Goal: Task Accomplishment & Management: Manage account settings

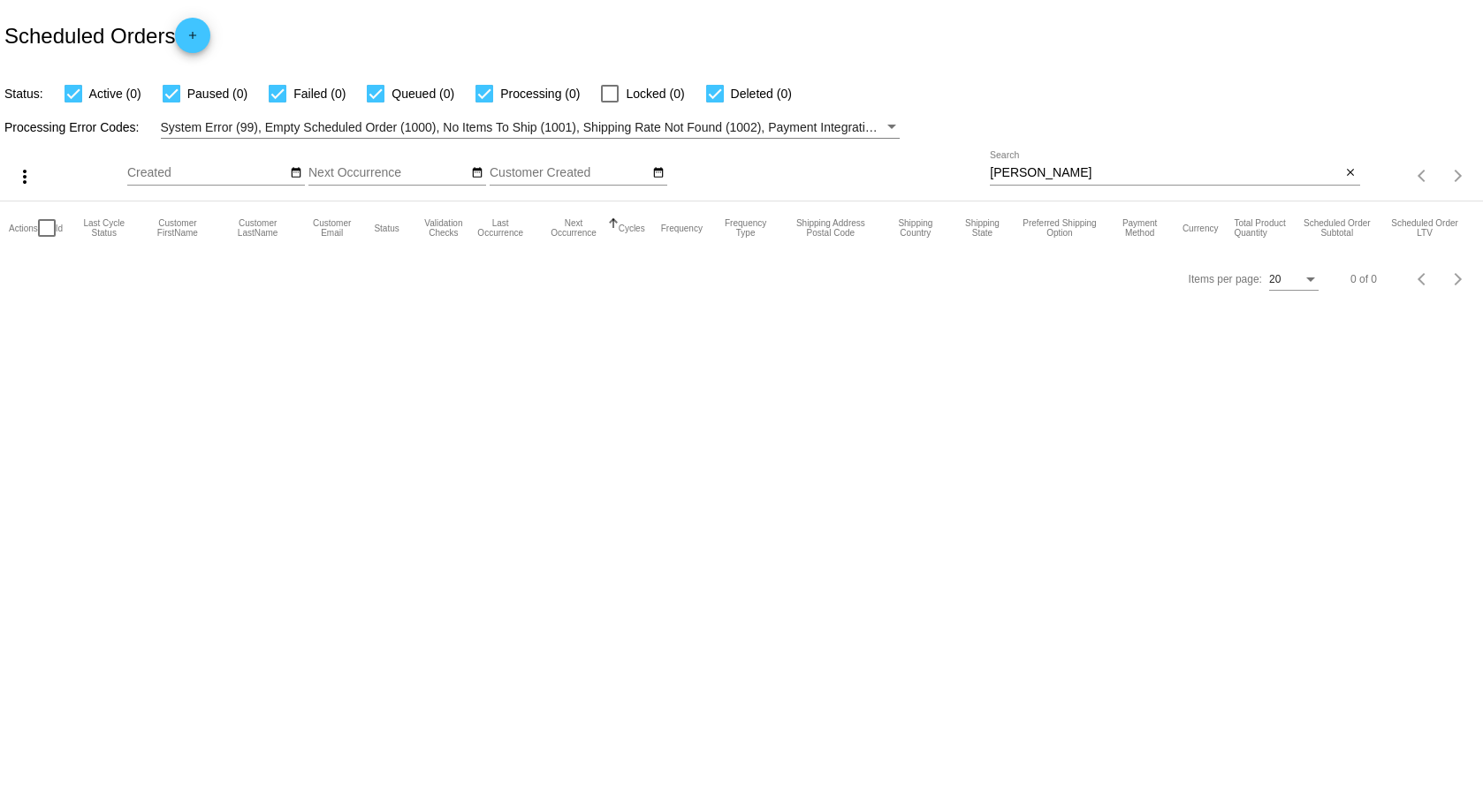
click at [1071, 172] on input "[PERSON_NAME]" at bounding box center [1165, 173] width 351 height 14
drag, startPoint x: 1059, startPoint y: 169, endPoint x: 969, endPoint y: 181, distance: 90.8
click at [976, 181] on div "more_vert Aug Jan Feb Mar Apr 1" at bounding box center [742, 170] width 1483 height 63
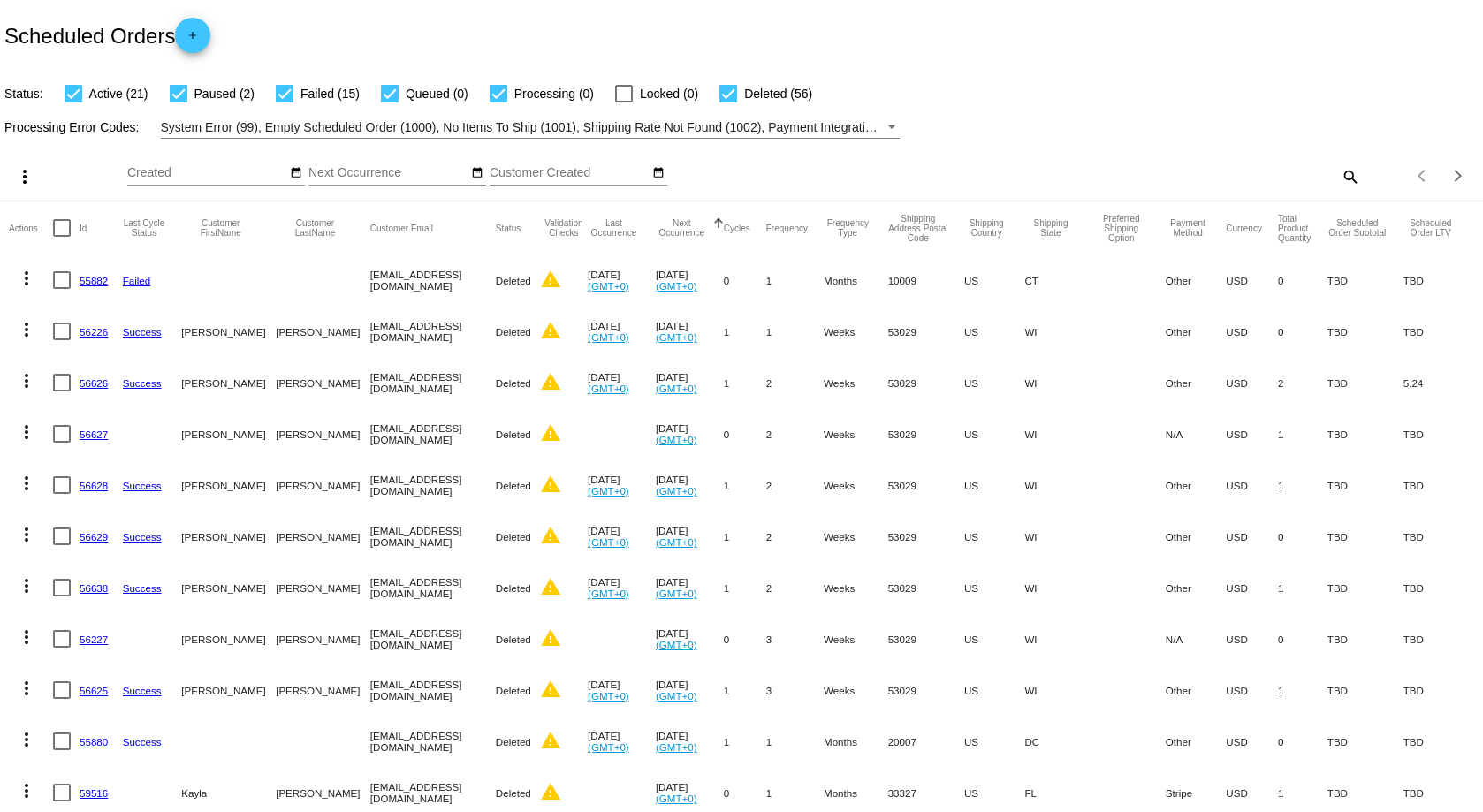
click at [1339, 178] on mat-icon "search" at bounding box center [1350, 176] width 22 height 28
paste input "kcharb1@yahoo.com"
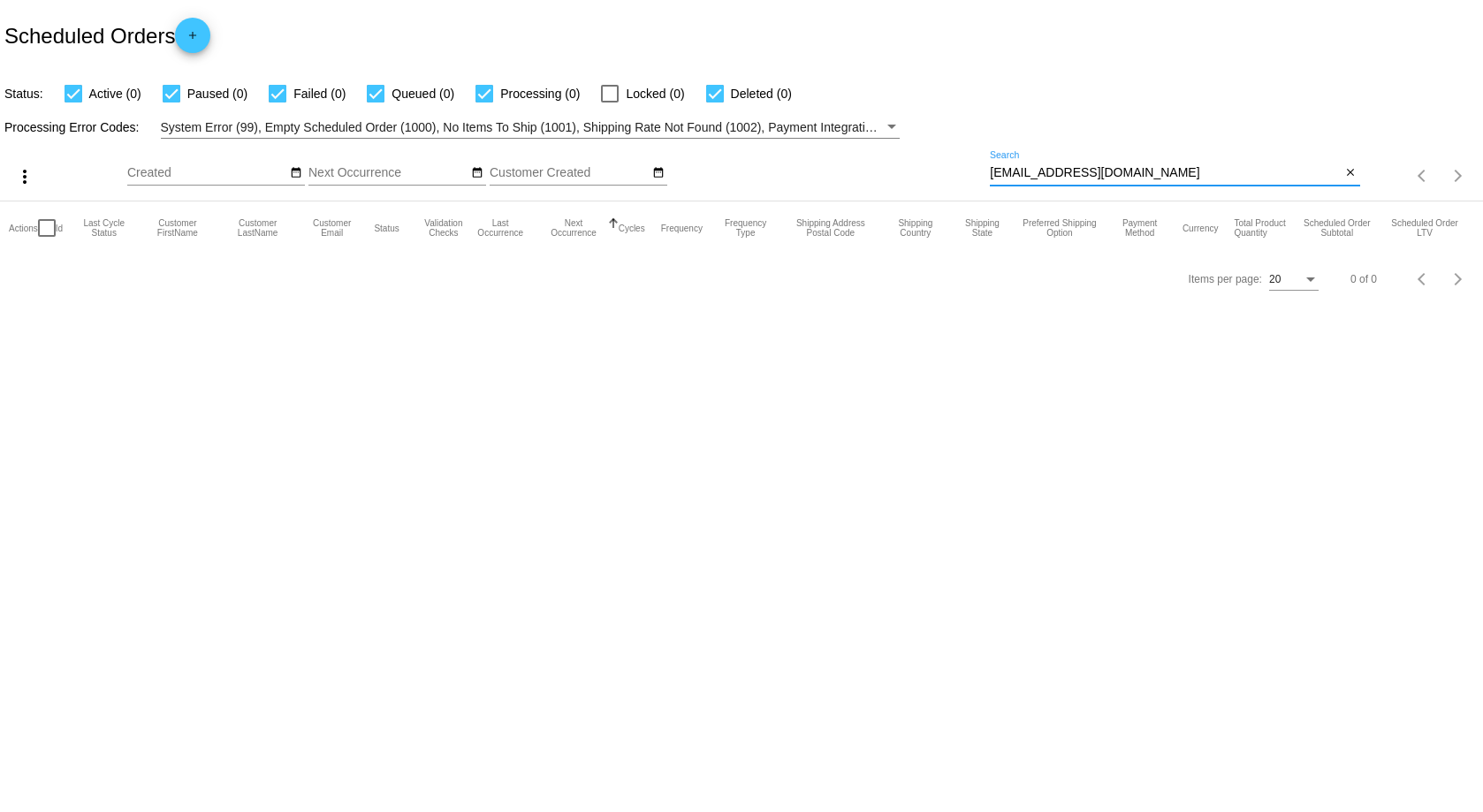
click at [1112, 167] on input "kcharb1@yahoo.com" at bounding box center [1165, 173] width 351 height 14
type input "k"
type input "Kelli Charbonneu"
click at [1354, 172] on mat-icon "close" at bounding box center [1350, 173] width 13 height 14
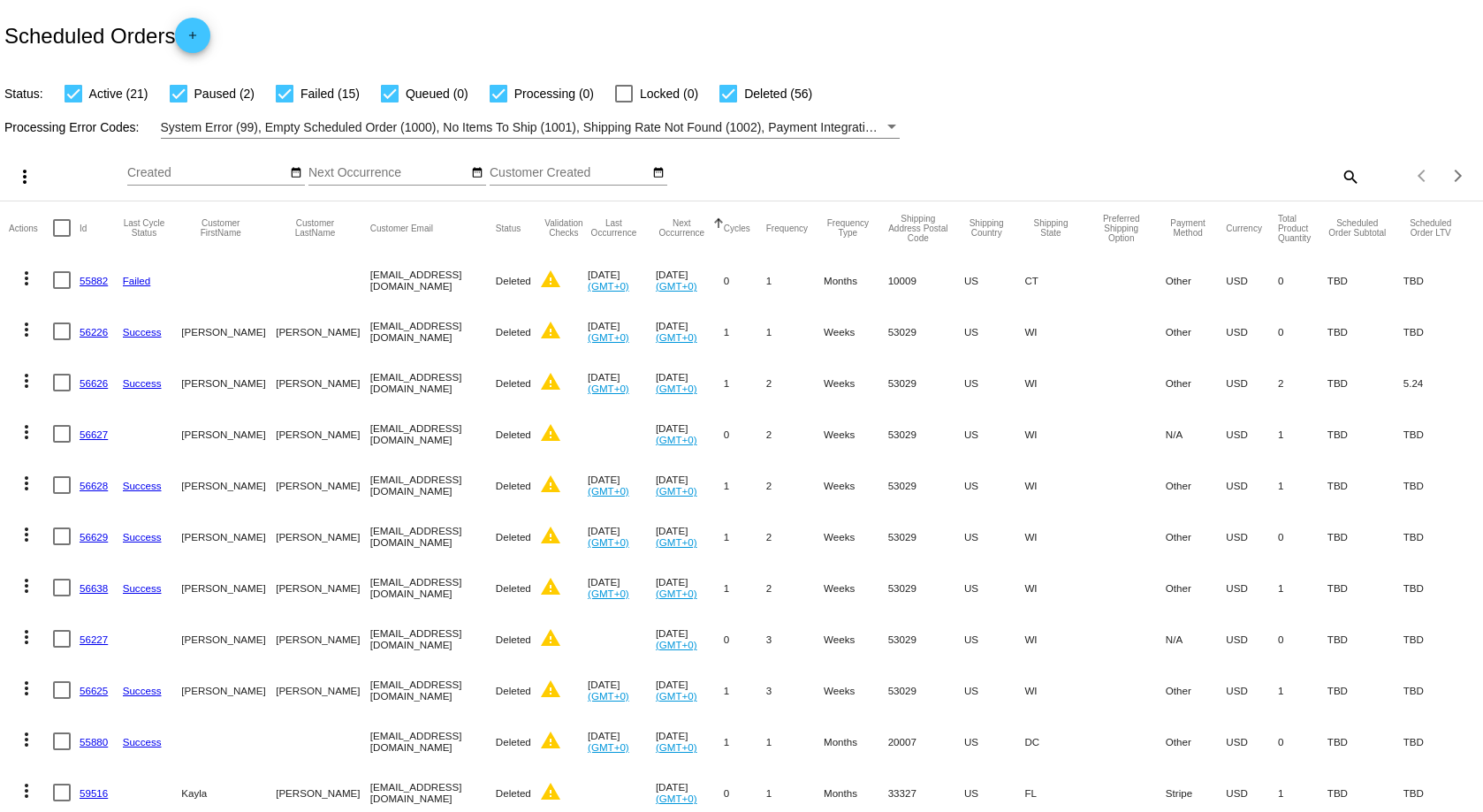
click at [1339, 177] on mat-icon "search" at bounding box center [1350, 176] width 22 height 28
paste input "l3.c4.johnson@gmail.com"
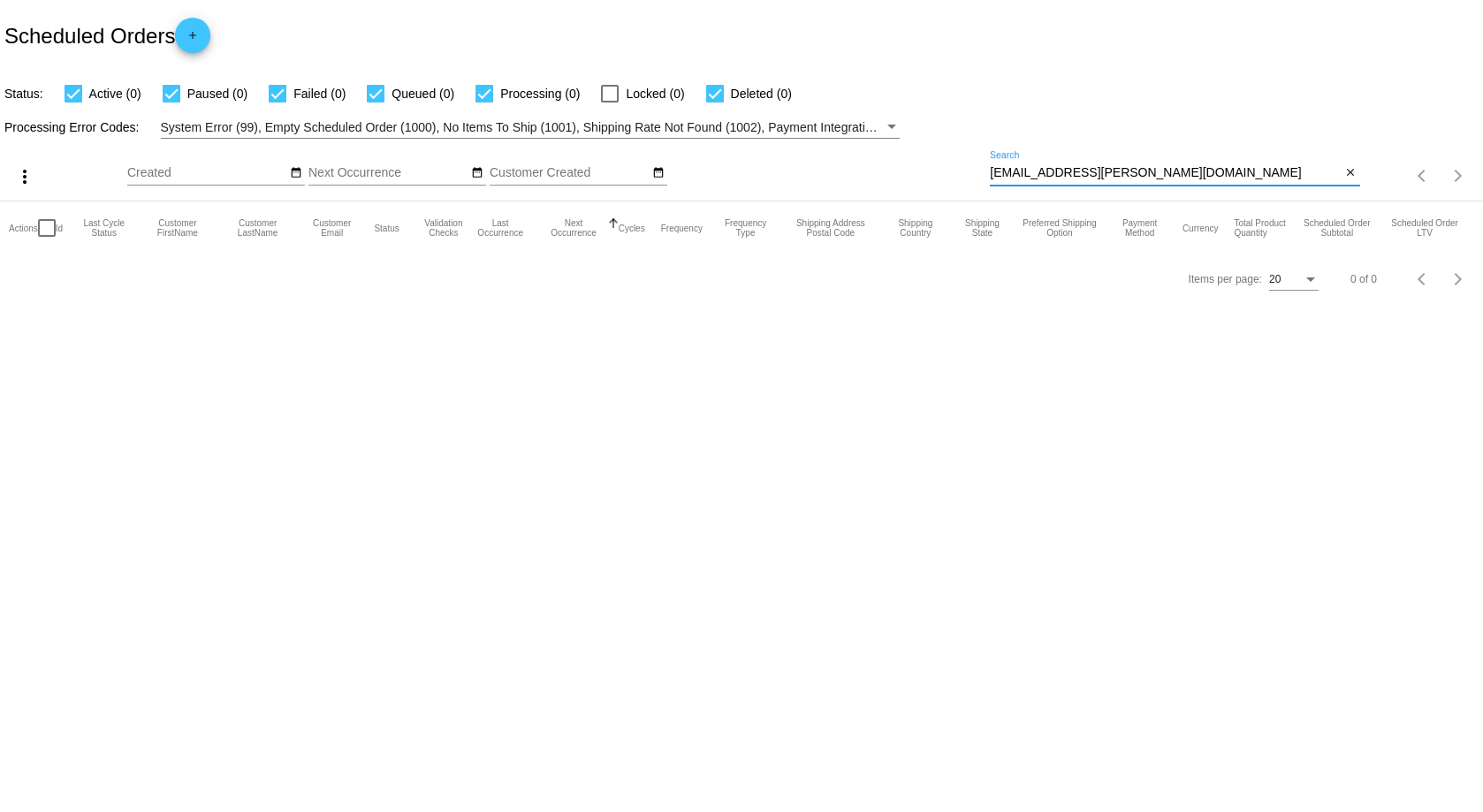
type input "l3.c4.johnson@gmail.com"
click at [1357, 178] on button "close" at bounding box center [1351, 173] width 19 height 19
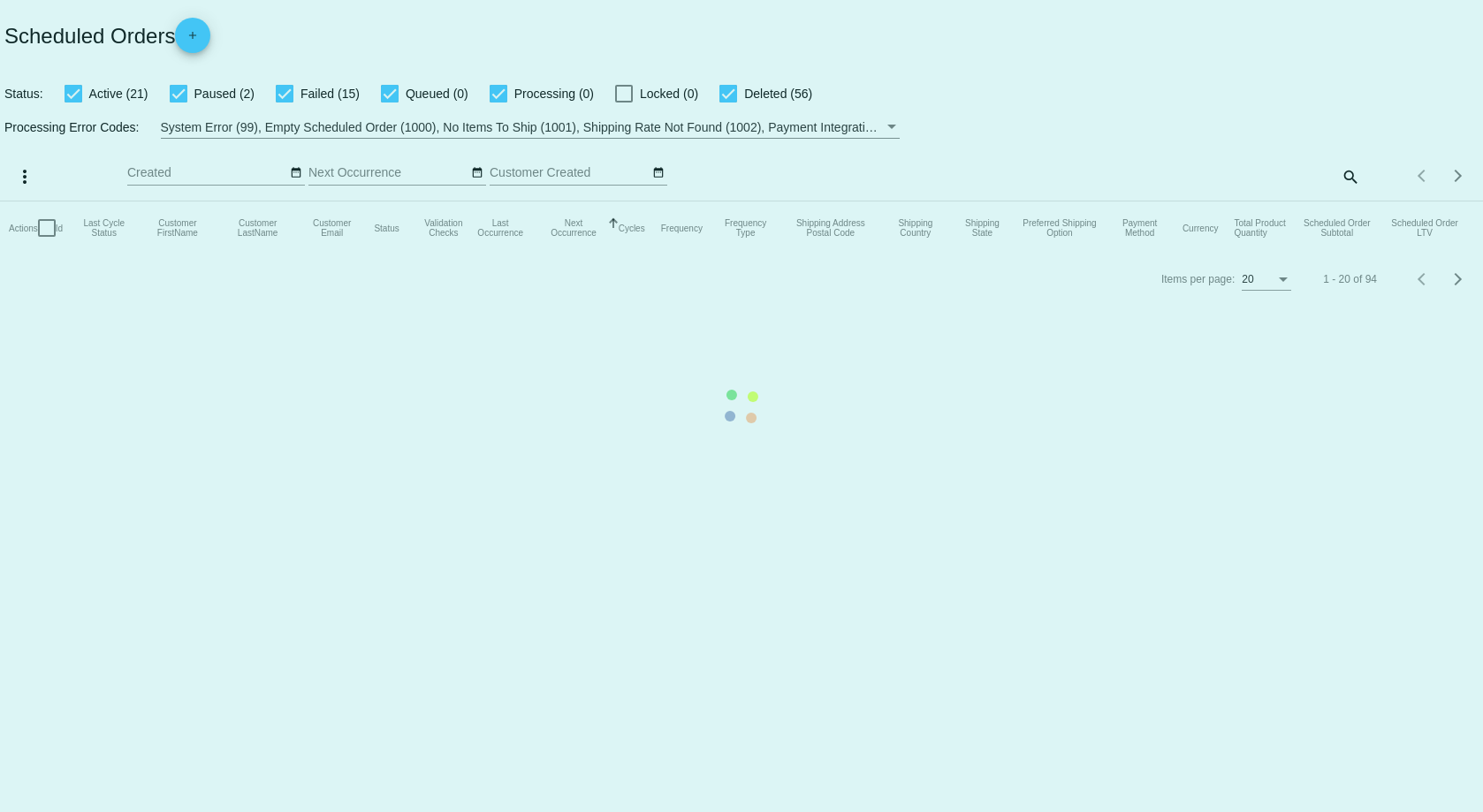
click at [1346, 184] on app-dashboard-scheduled-orders "Scheduled Orders add Status: Active (21) Paused (2) Failed (15) Queued (0) Proc…" at bounding box center [742, 152] width 1483 height 304
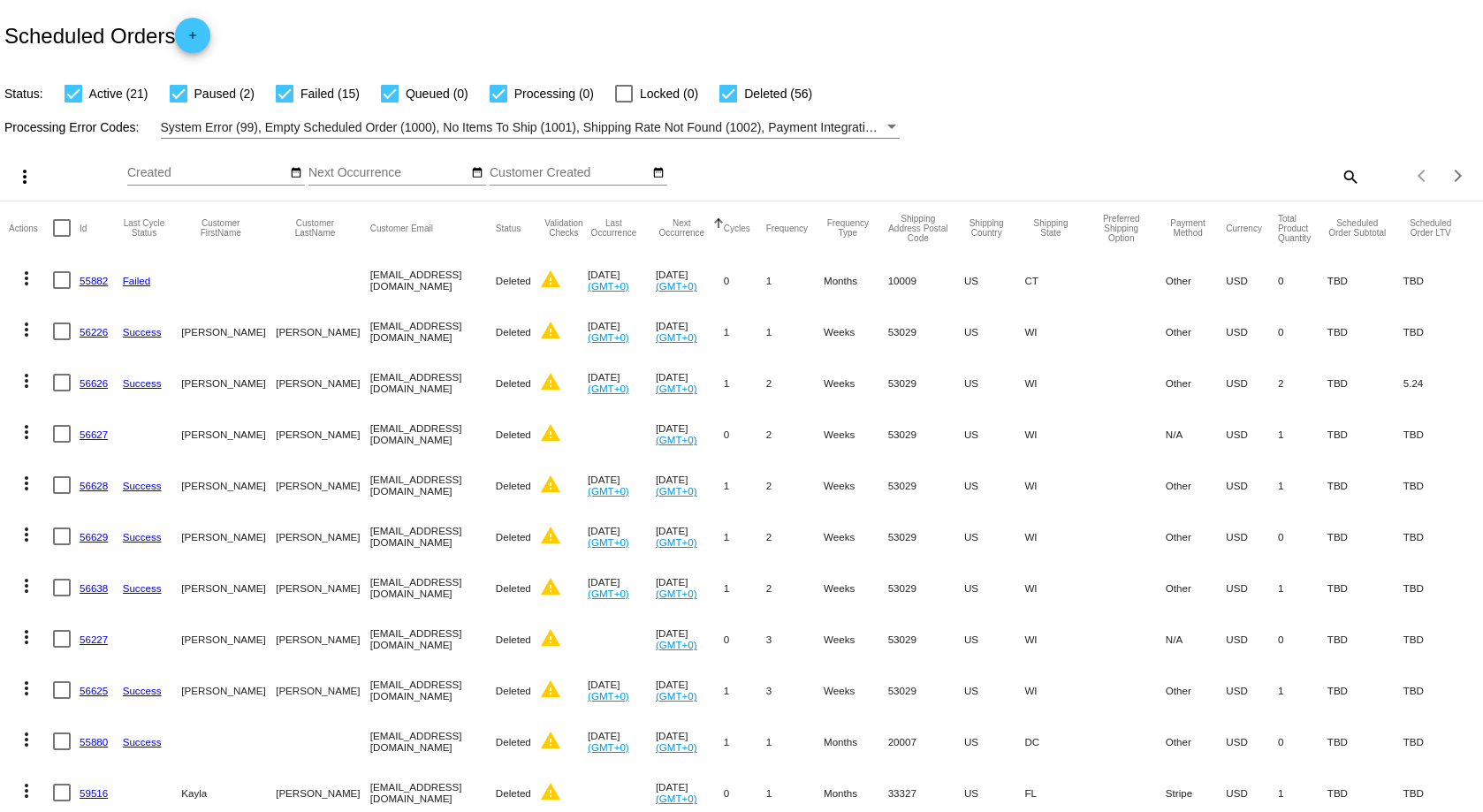
click at [1345, 182] on mat-icon "search" at bounding box center [1350, 176] width 22 height 28
paste input "916053"
type input "916053"
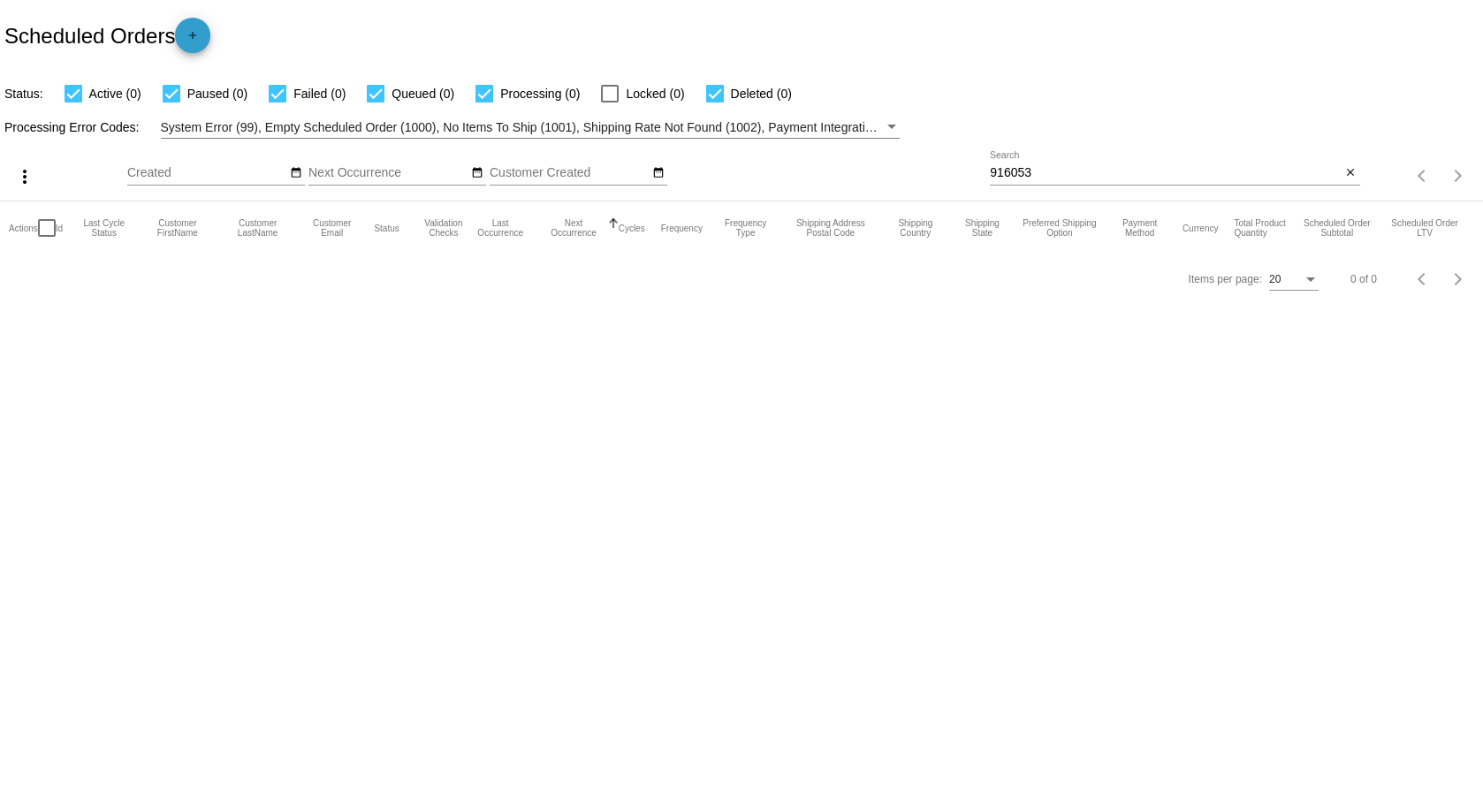
click at [197, 35] on mat-icon "add" at bounding box center [193, 40] width 22 height 22
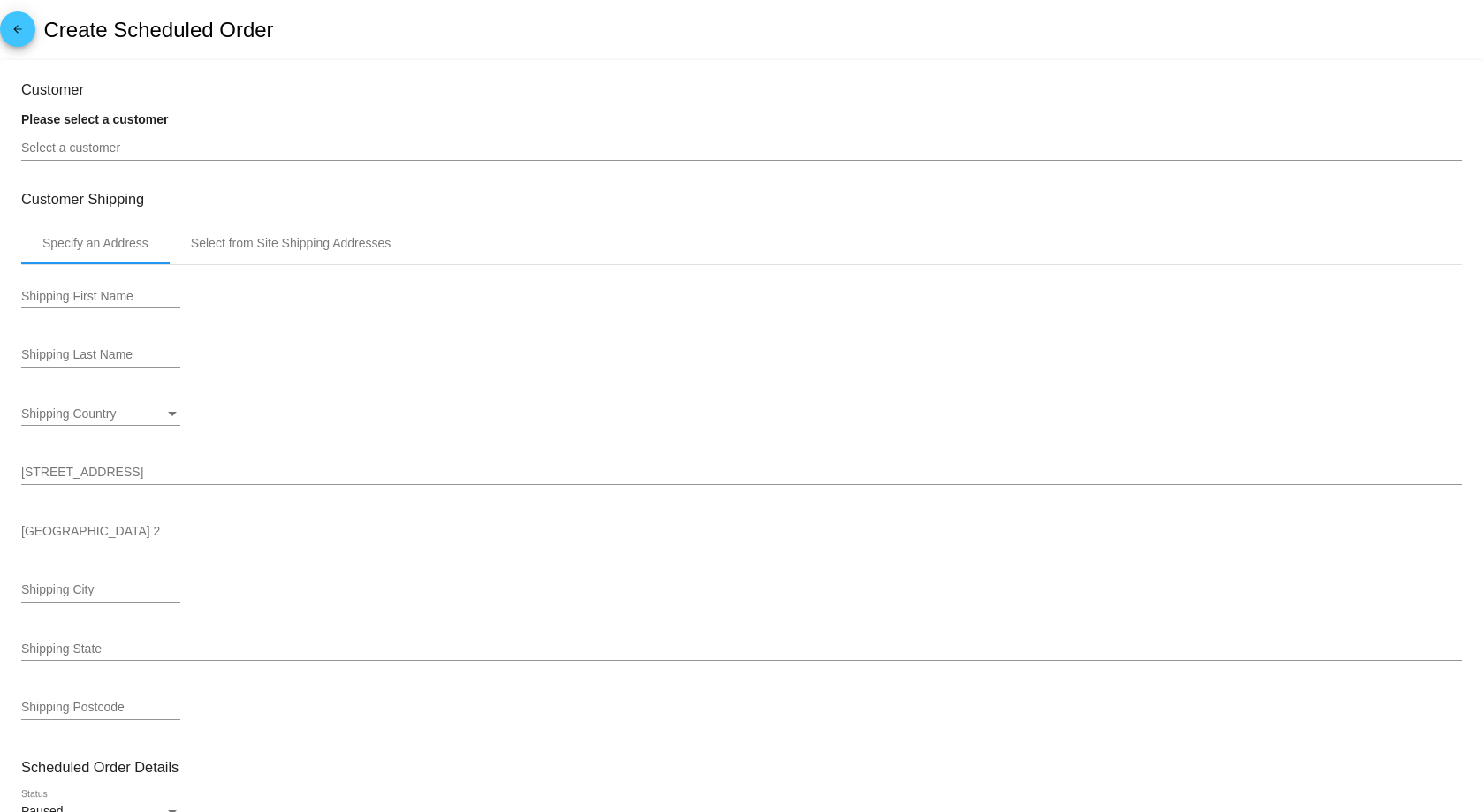
type input "9/29/2025"
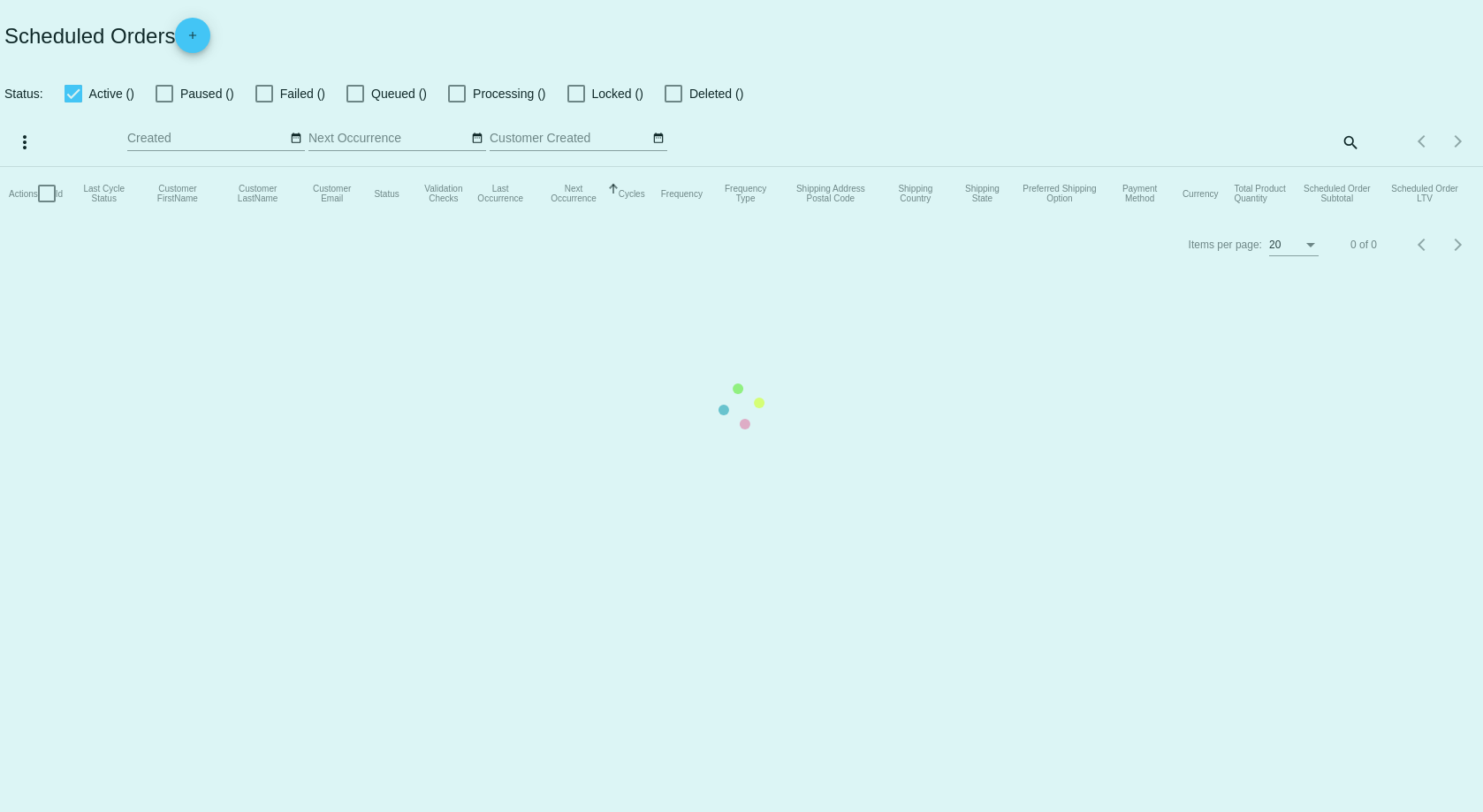
checkbox input "true"
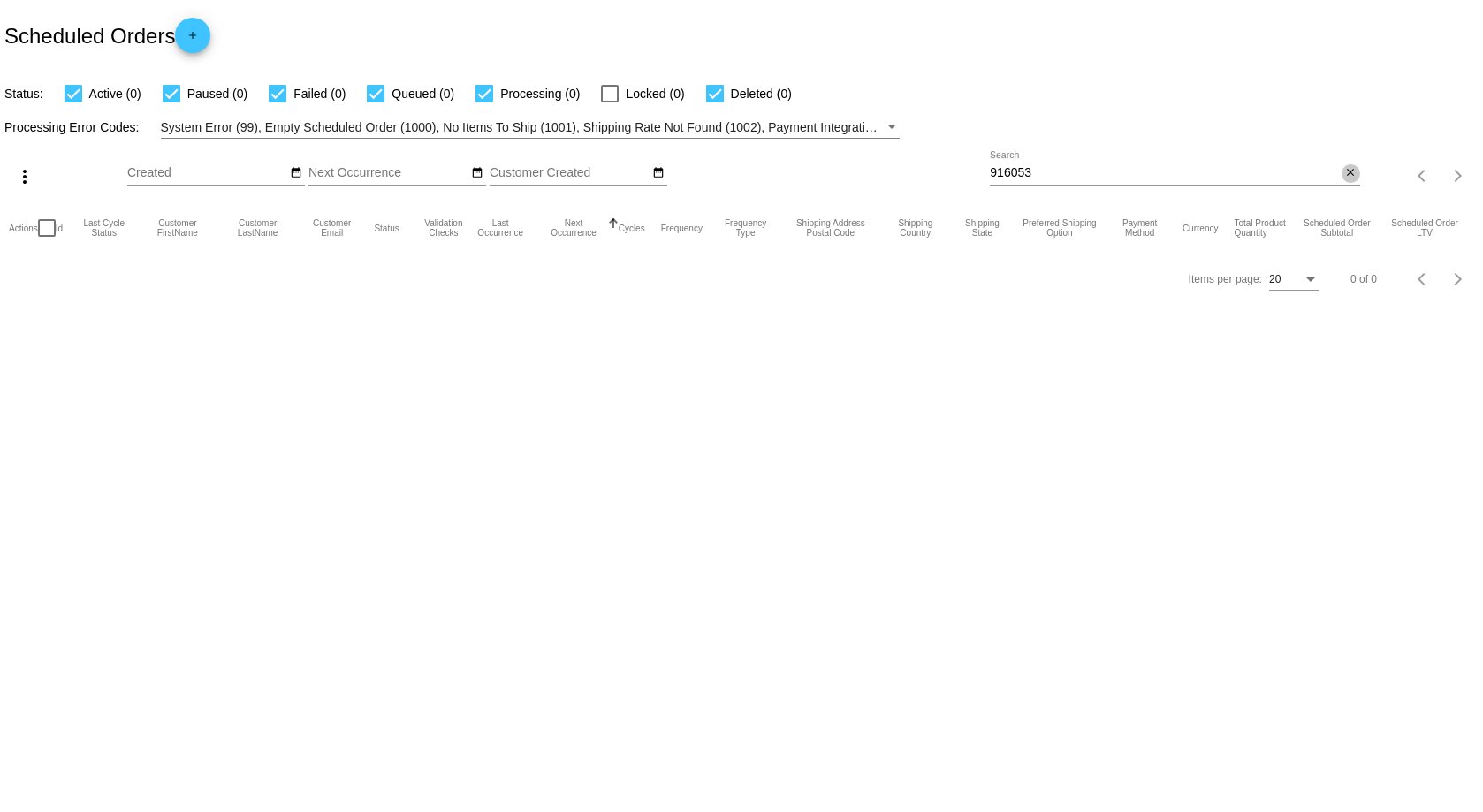
click at [1359, 175] on button "close" at bounding box center [1351, 173] width 19 height 19
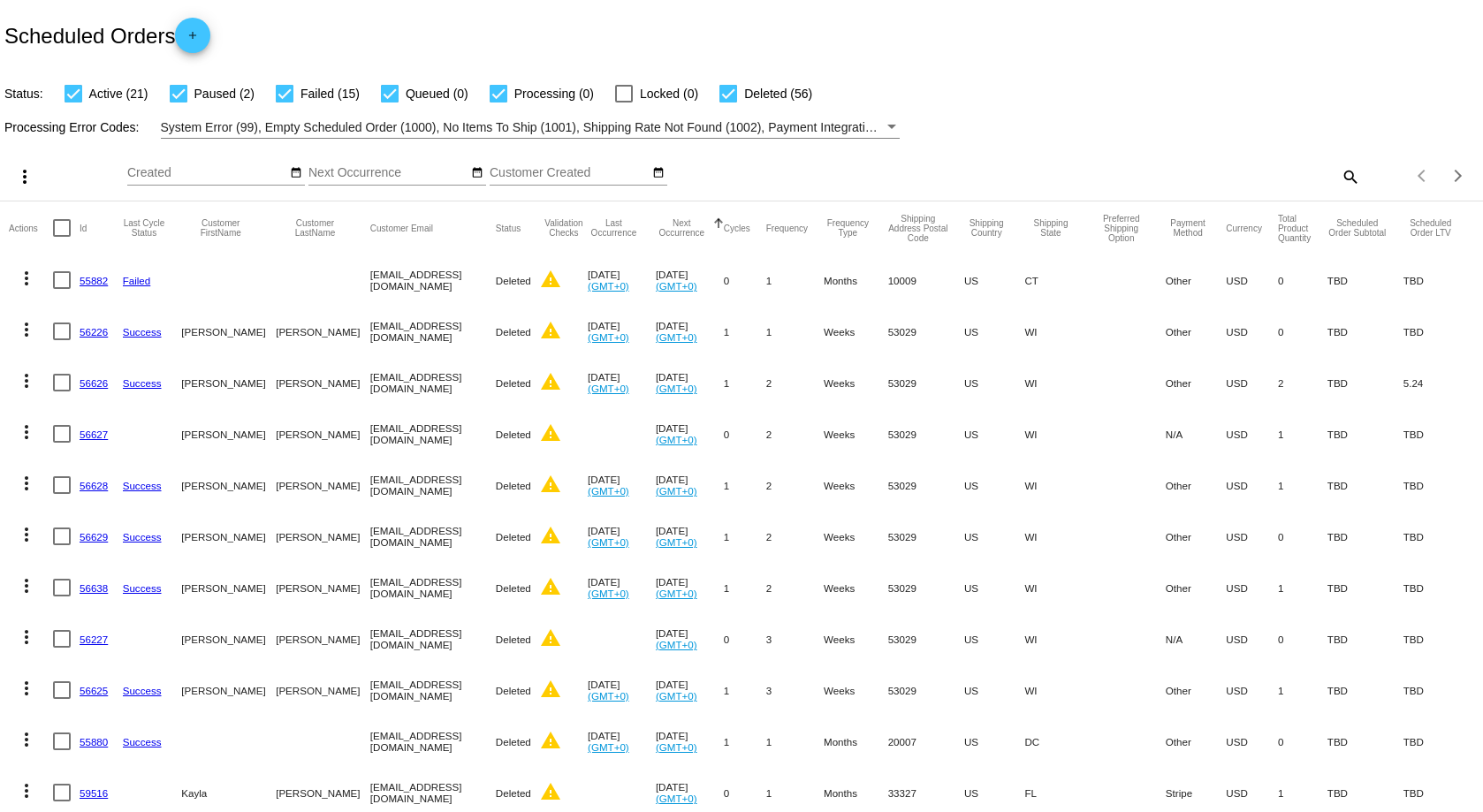
click at [1341, 179] on mat-icon "search" at bounding box center [1350, 176] width 22 height 28
click at [992, 173] on input "Search" at bounding box center [1174, 173] width 370 height 14
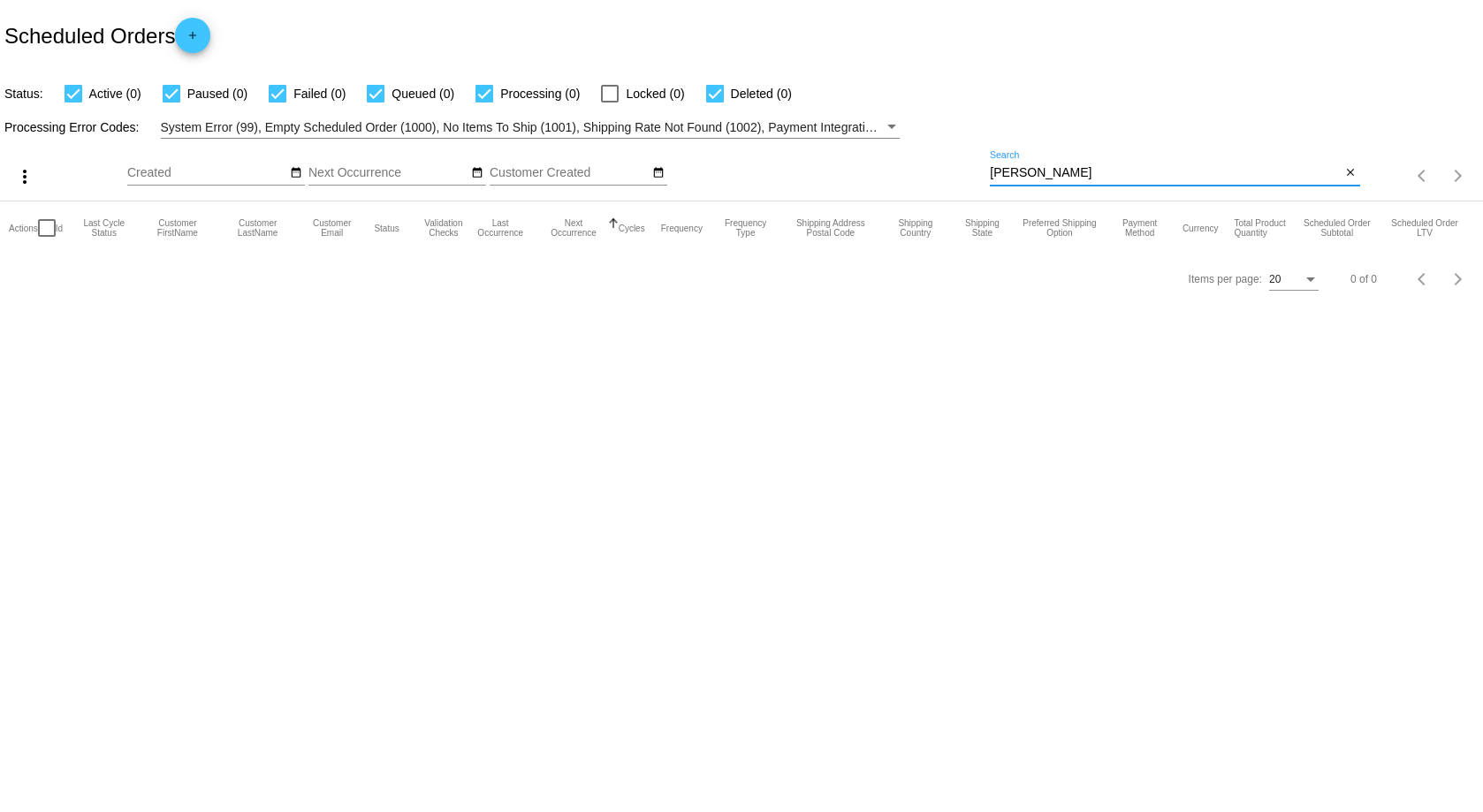
click at [1074, 169] on input "Leia Johnson" at bounding box center [1165, 173] width 351 height 14
type input "L"
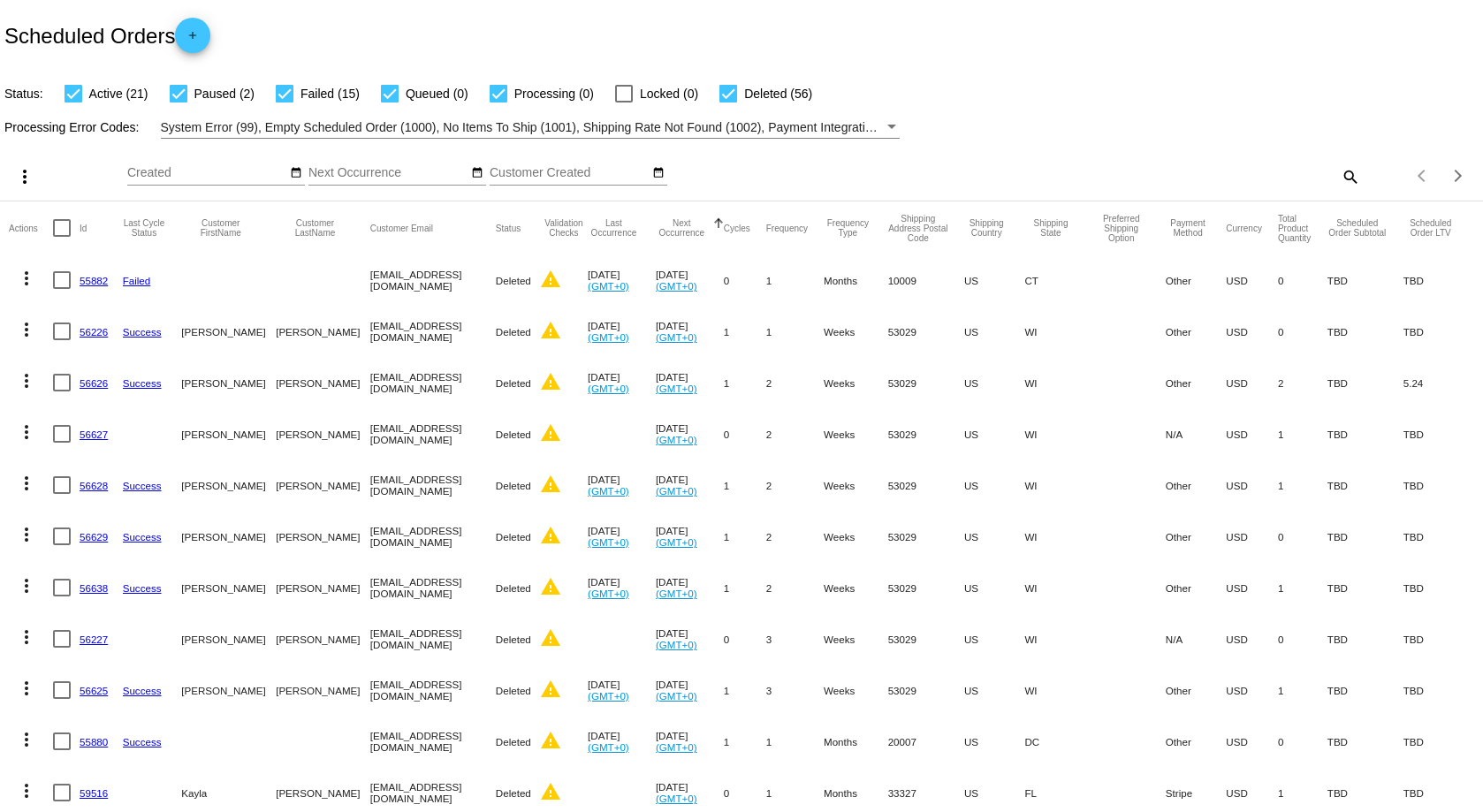
click at [1339, 177] on mat-icon "search" at bounding box center [1350, 176] width 22 height 28
paste input "[EMAIL_ADDRESS][PERSON_NAME][DOMAIN_NAME]"
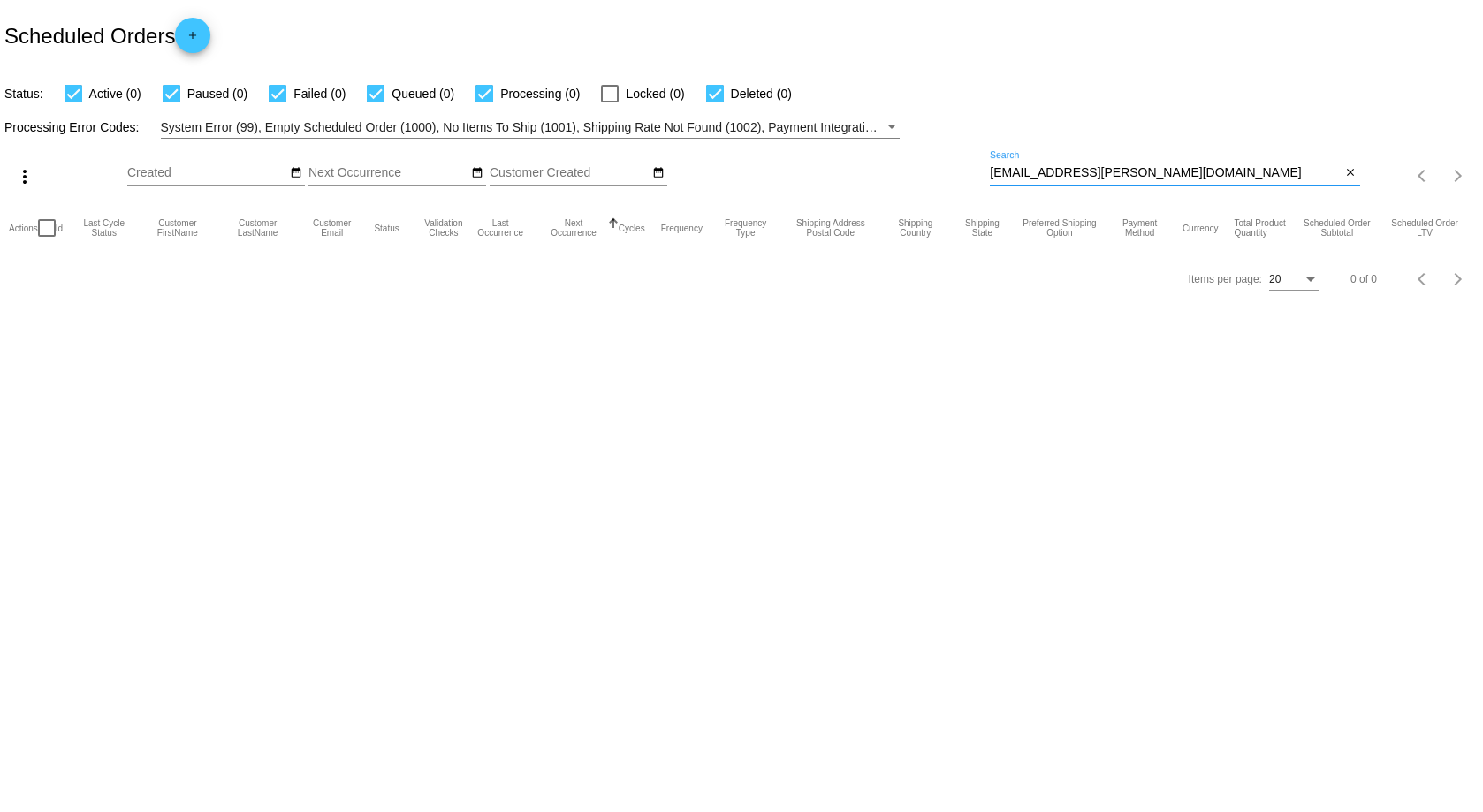
type input "[EMAIL_ADDRESS][PERSON_NAME][DOMAIN_NAME]"
click at [51, 229] on div at bounding box center [47, 228] width 18 height 18
click at [47, 237] on input "checkbox" at bounding box center [46, 237] width 1 height 1
checkbox input "false"
click at [22, 170] on mat-icon "more_vert" at bounding box center [25, 177] width 22 height 22
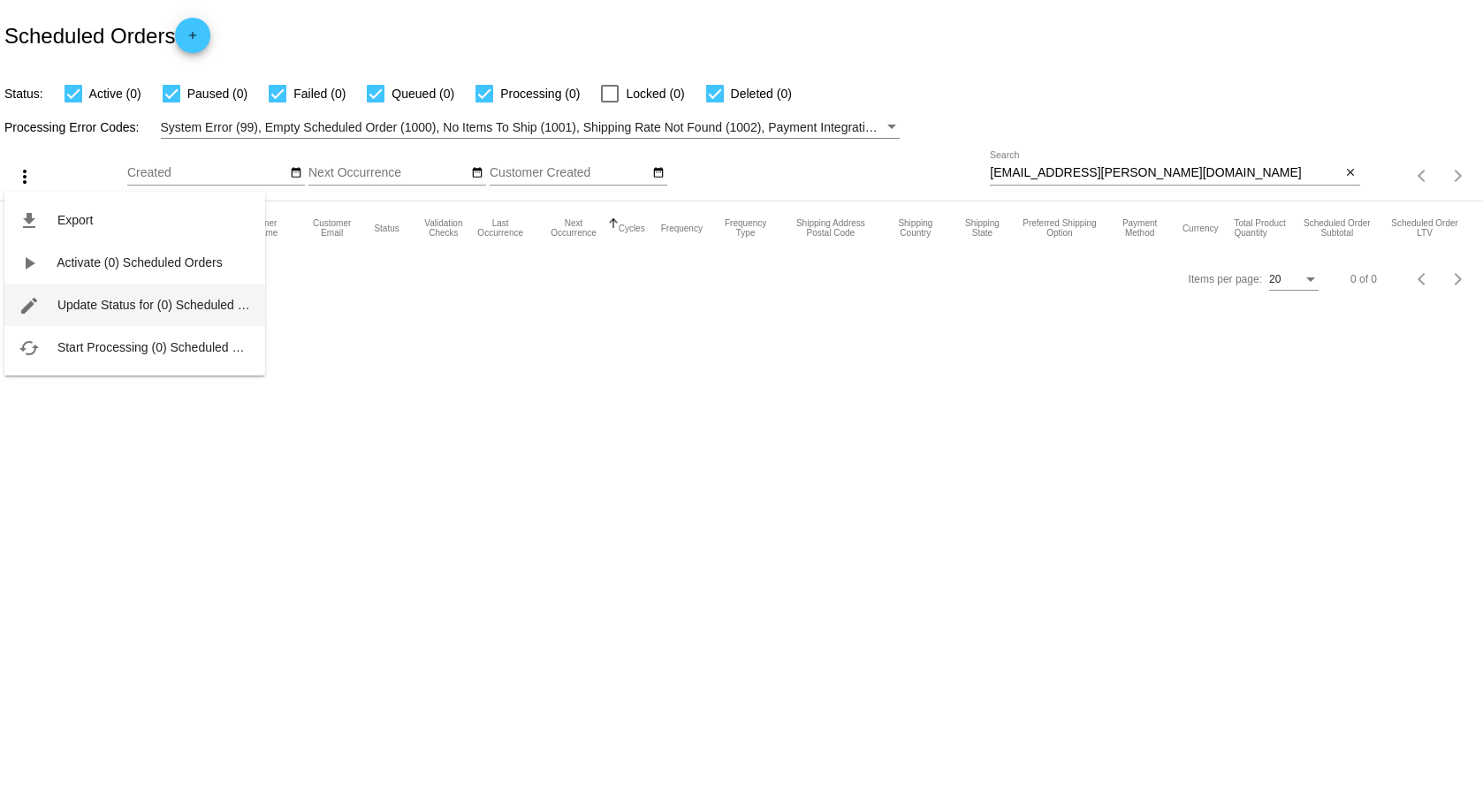
click at [54, 298] on button "edit Update Status for (0) Scheduled Orders" at bounding box center [134, 304] width 260 height 42
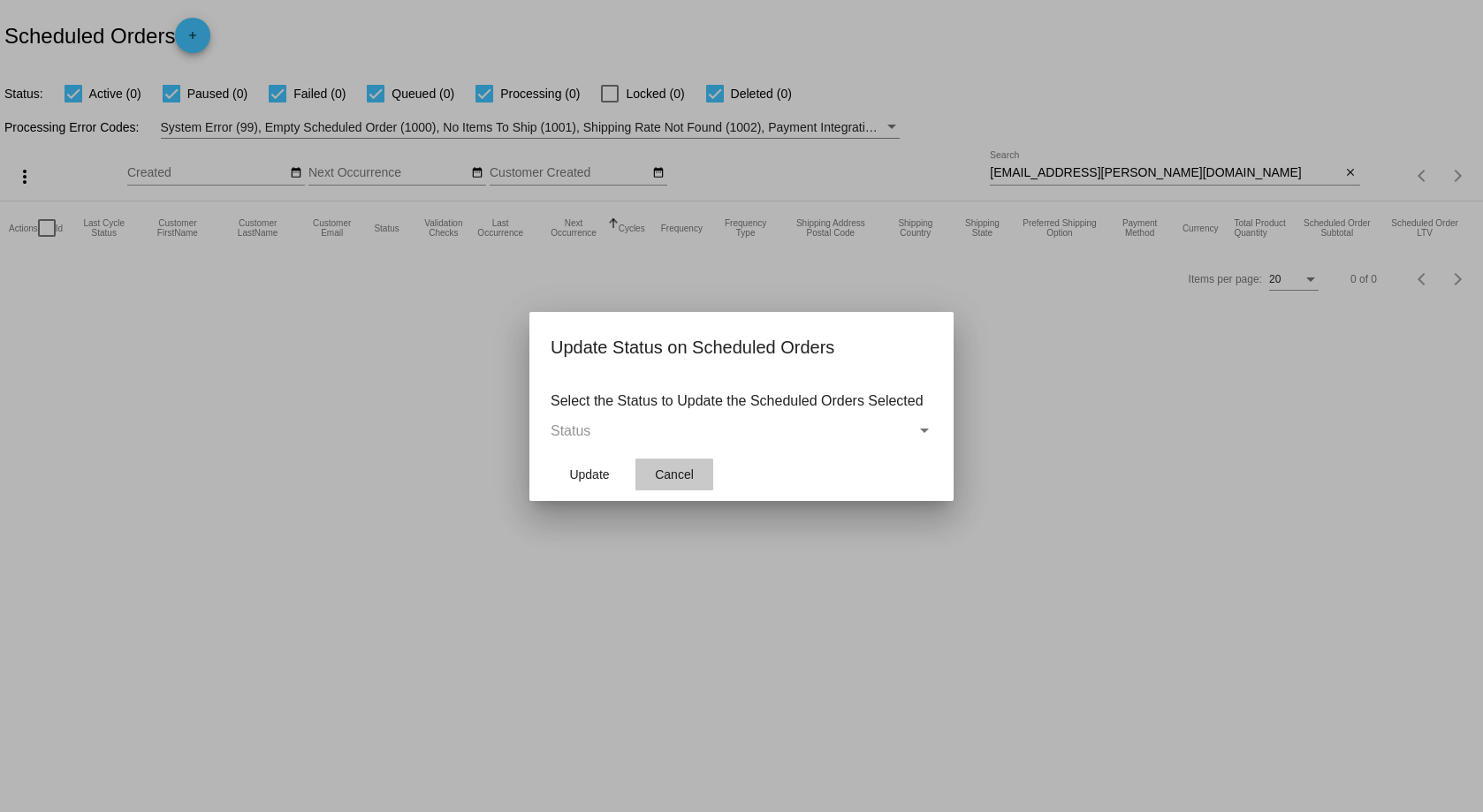
click at [670, 467] on span "Cancel" at bounding box center [673, 474] width 38 height 14
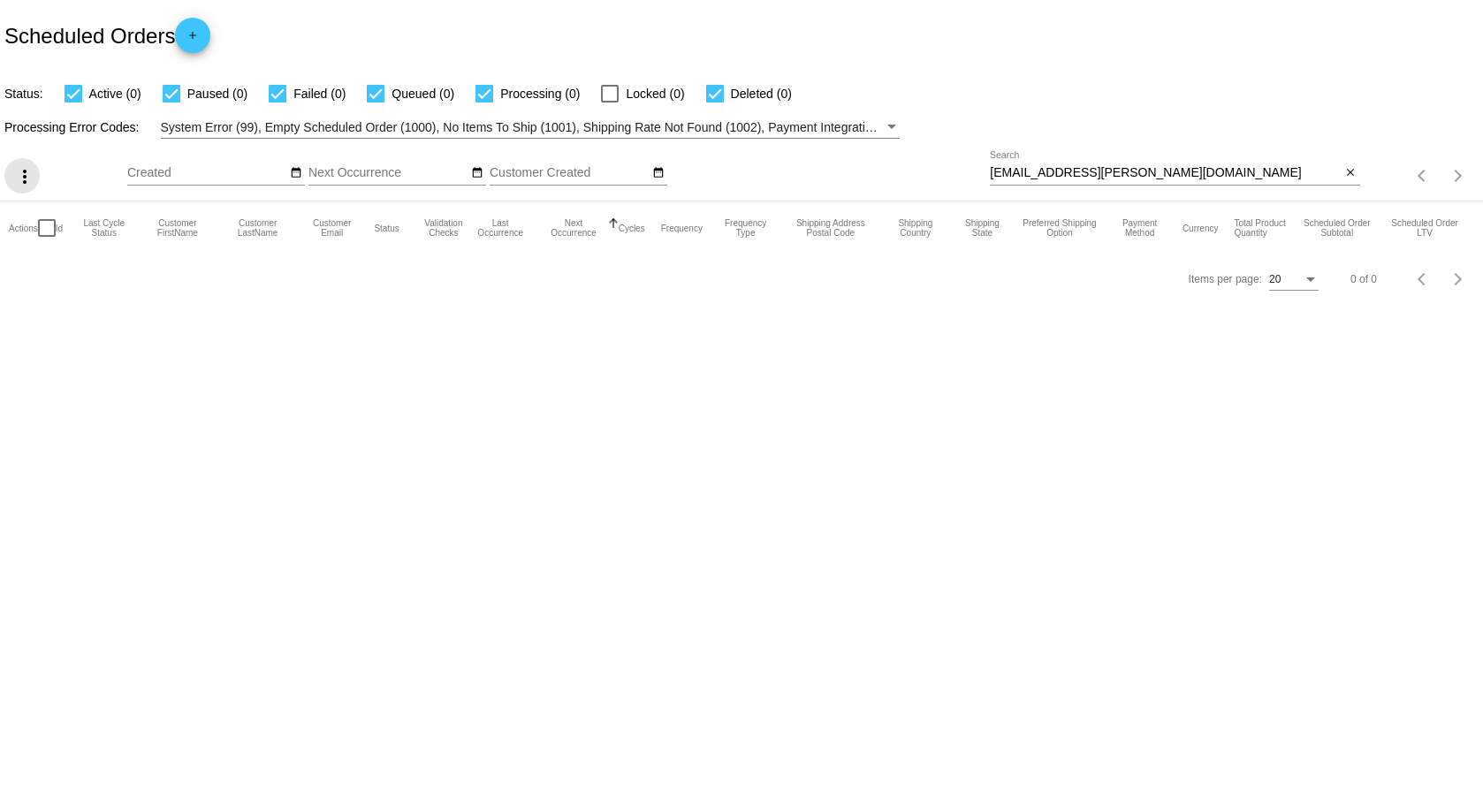
click at [25, 174] on mat-icon "more_vert" at bounding box center [25, 177] width 22 height 22
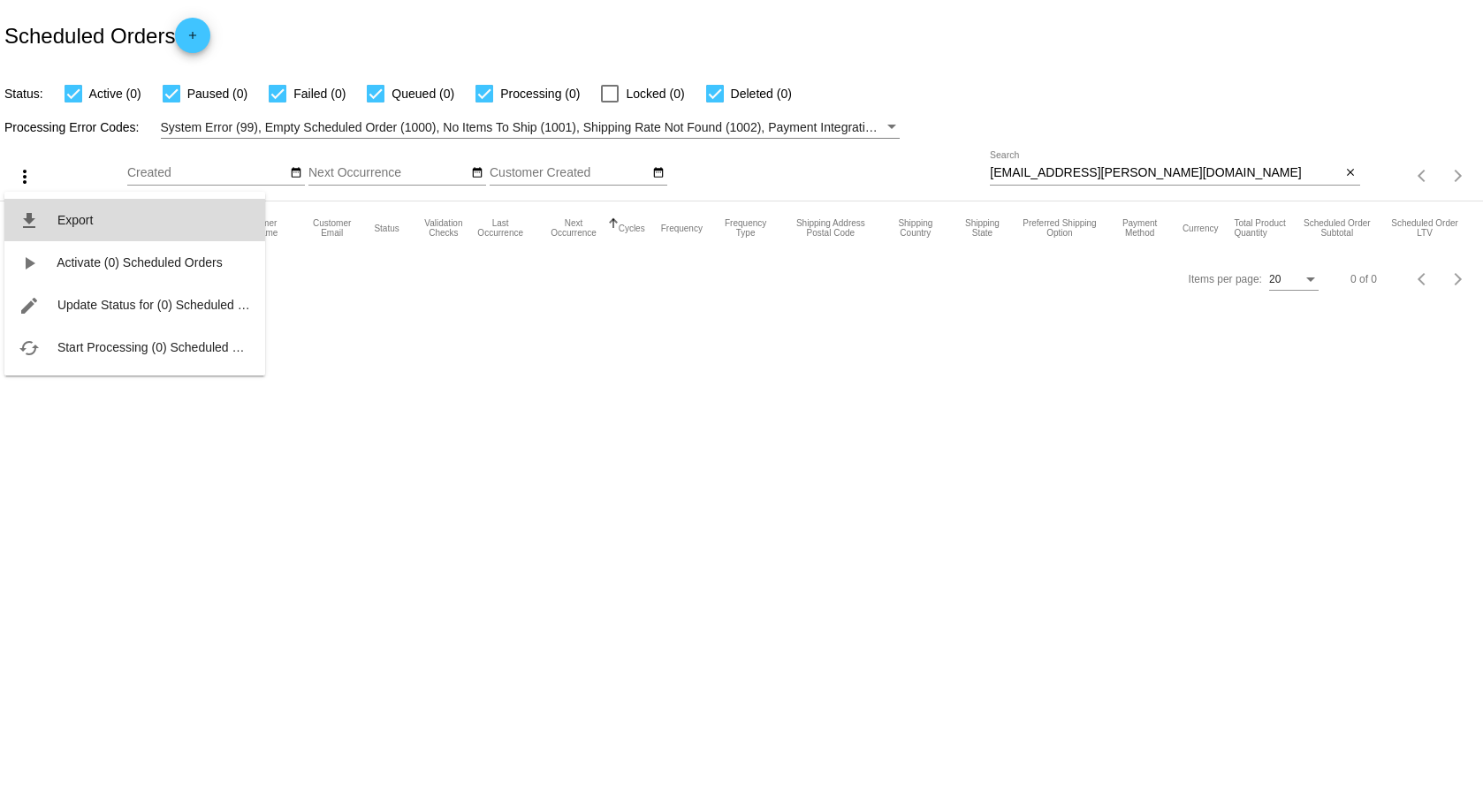
click at [37, 219] on mat-icon "file_download" at bounding box center [30, 221] width 22 height 22
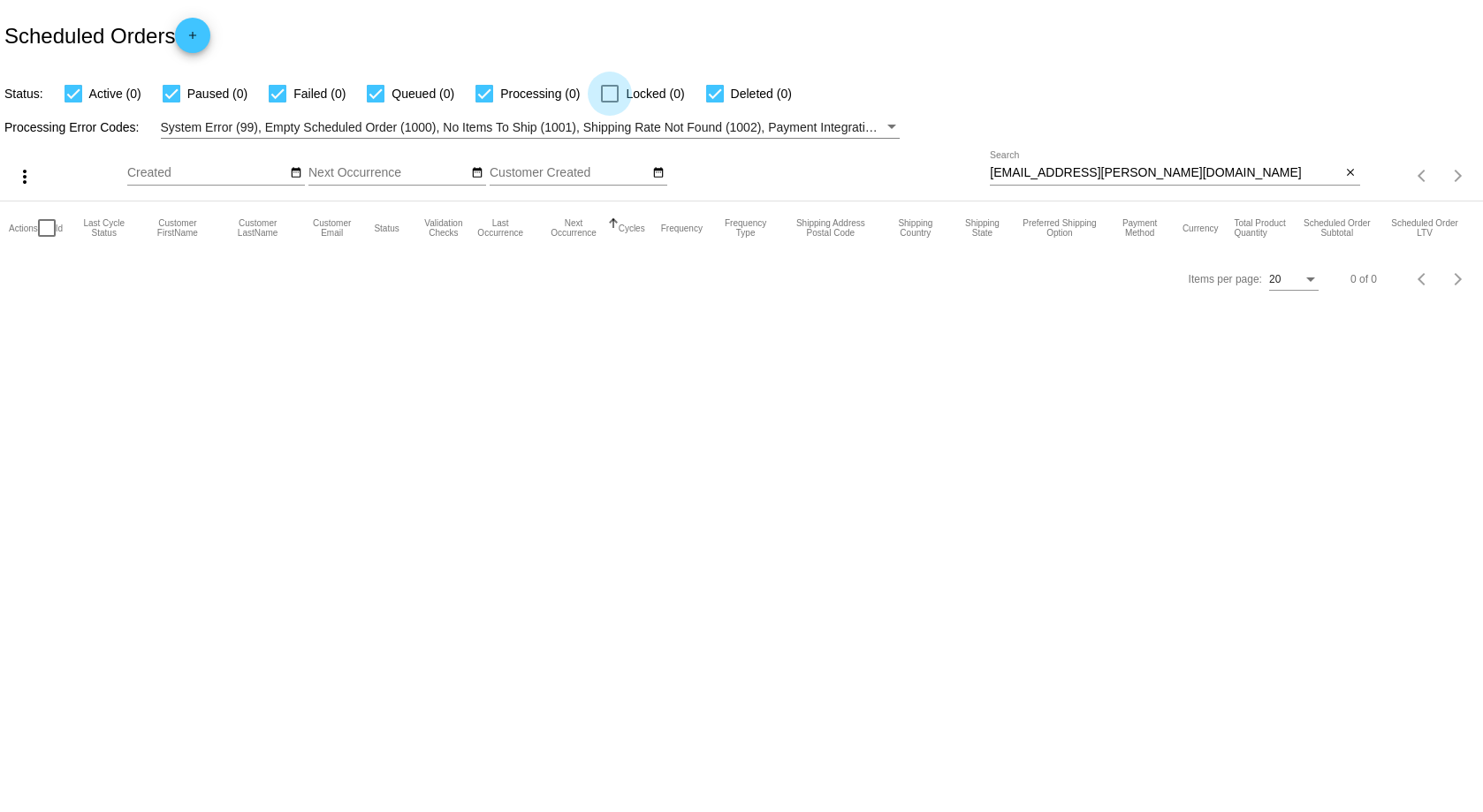
click at [613, 87] on div at bounding box center [609, 94] width 18 height 18
click at [609, 102] on input "Locked (0)" at bounding box center [609, 102] width 1 height 1
checkbox input "true"
